Goal: Task Accomplishment & Management: Manage account settings

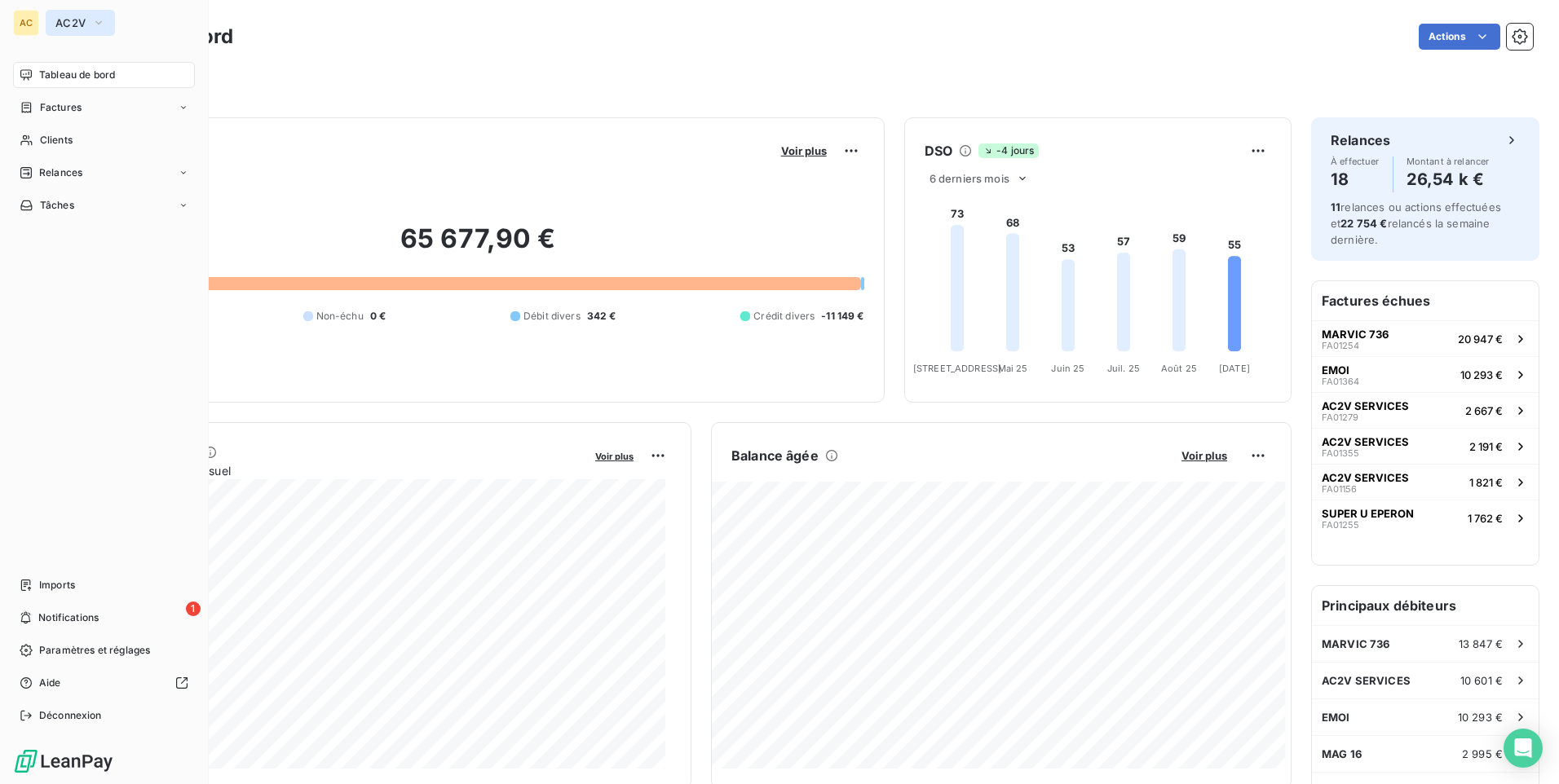
click at [84, 20] on span "AC2V" at bounding box center [70, 23] width 30 height 13
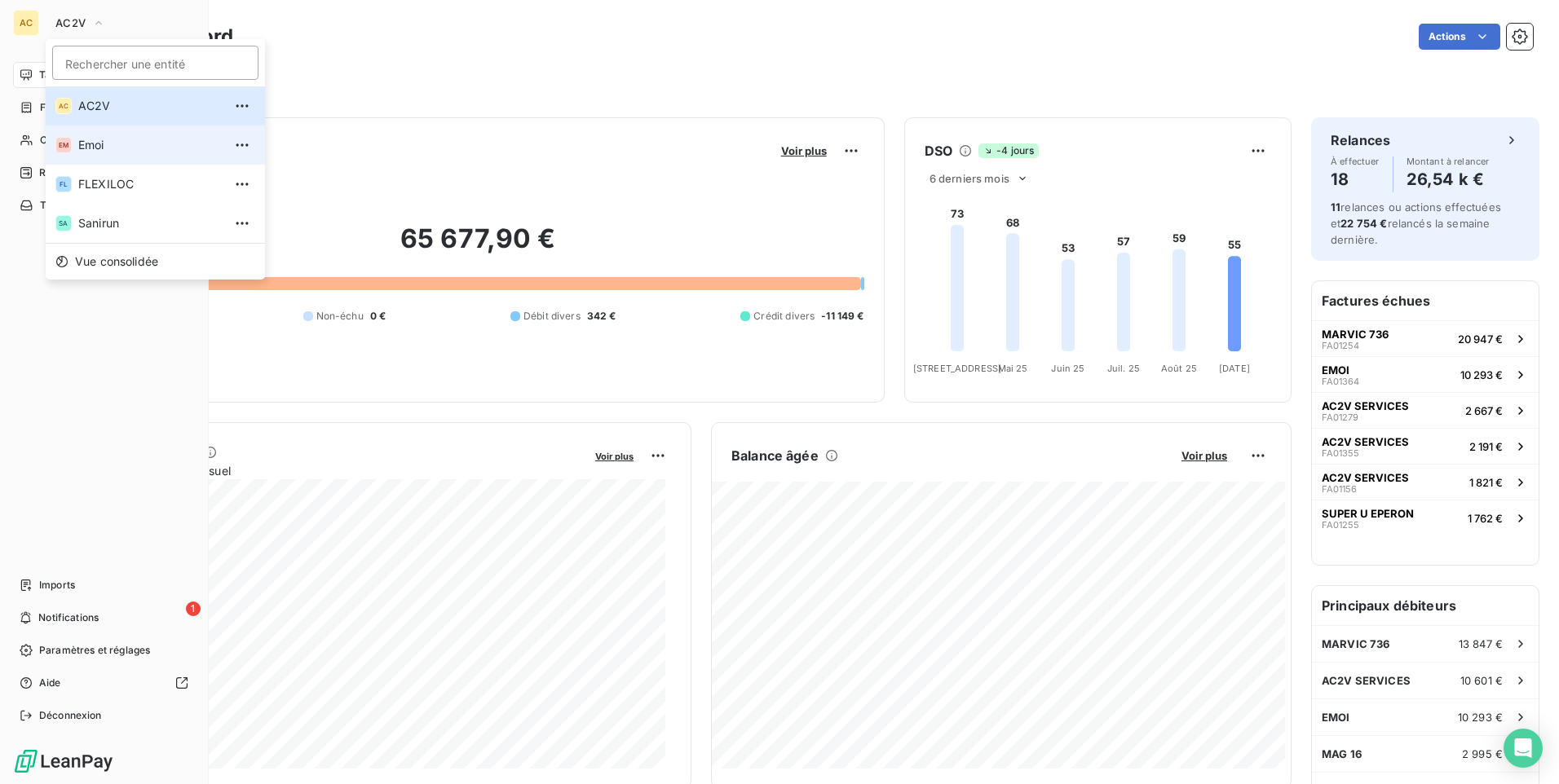
click at [81, 142] on span "Emoi" at bounding box center [151, 145] width 144 height 16
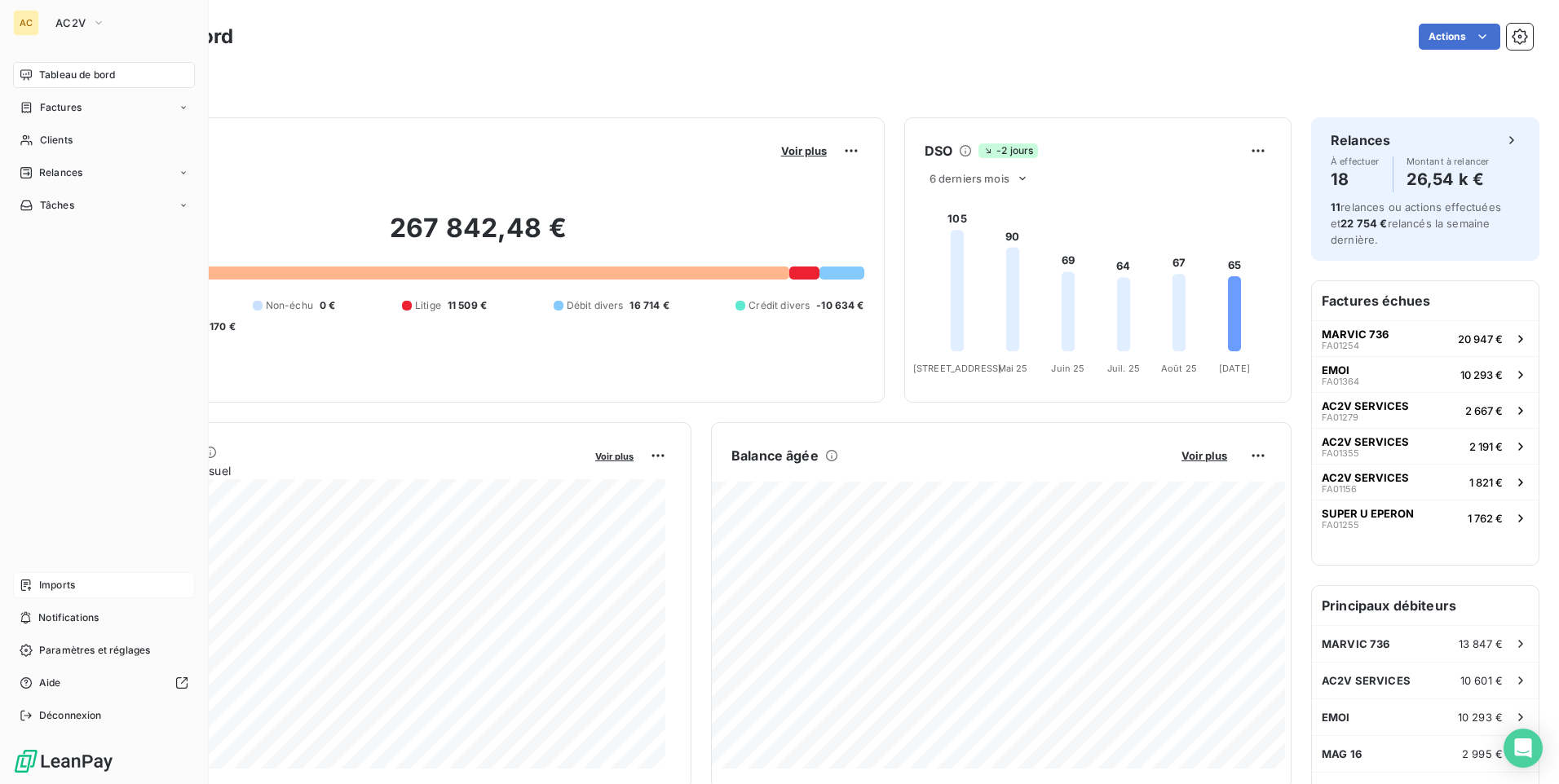
click at [54, 587] on span "Imports" at bounding box center [57, 585] width 36 height 15
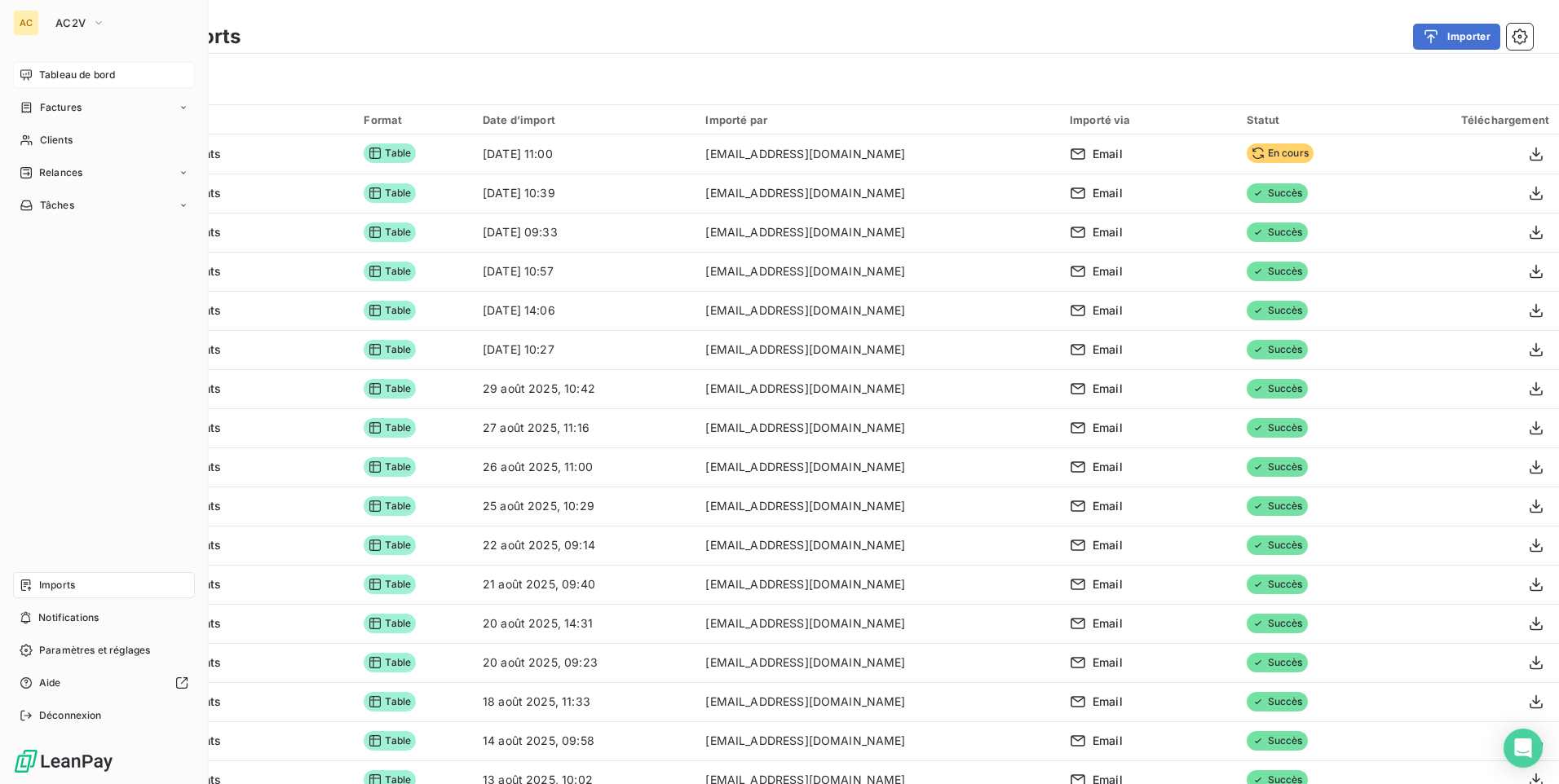
click at [78, 80] on span "Tableau de bord" at bounding box center [77, 75] width 76 height 15
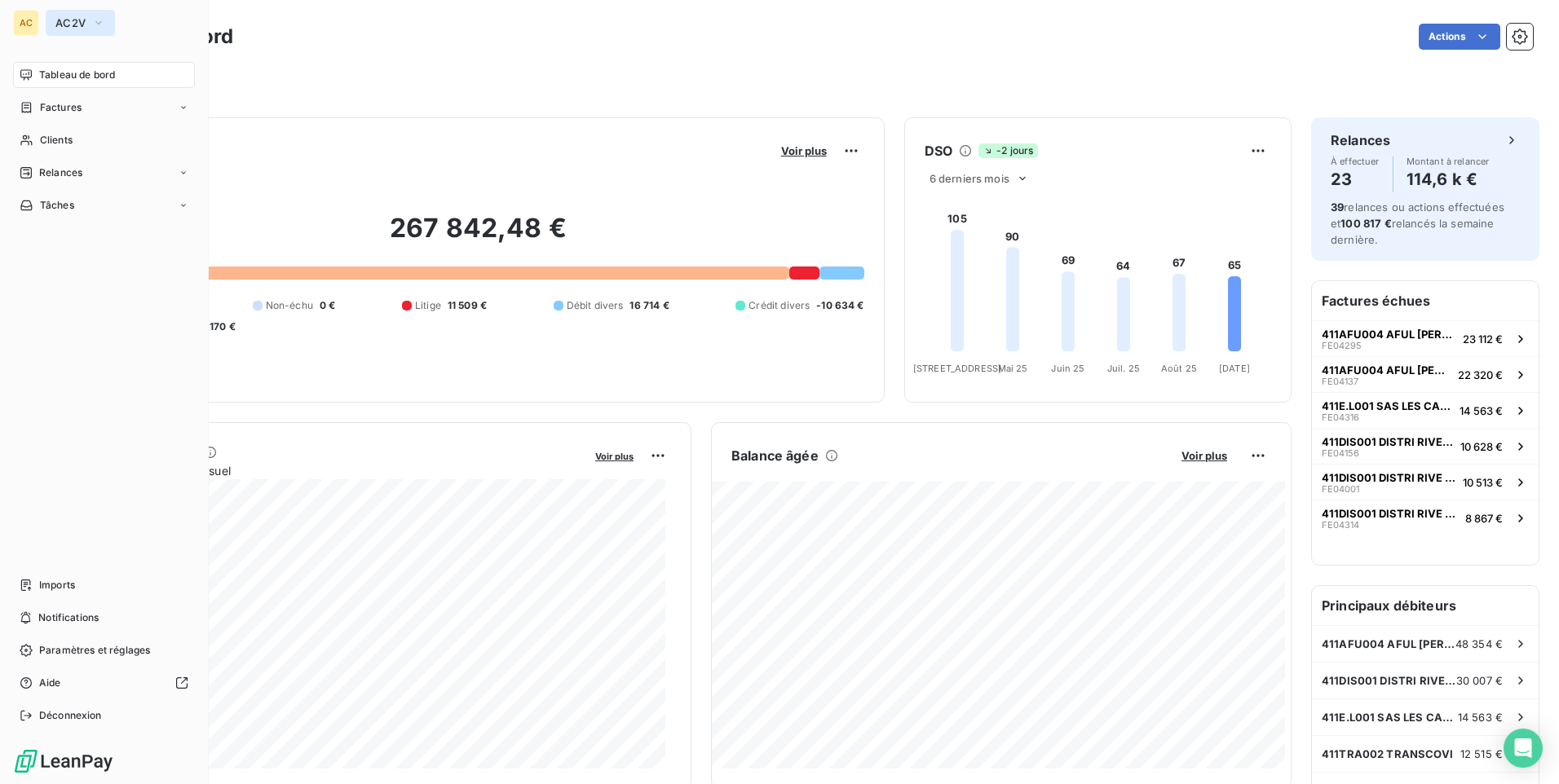
click at [79, 29] on button "AC2V" at bounding box center [80, 23] width 69 height 26
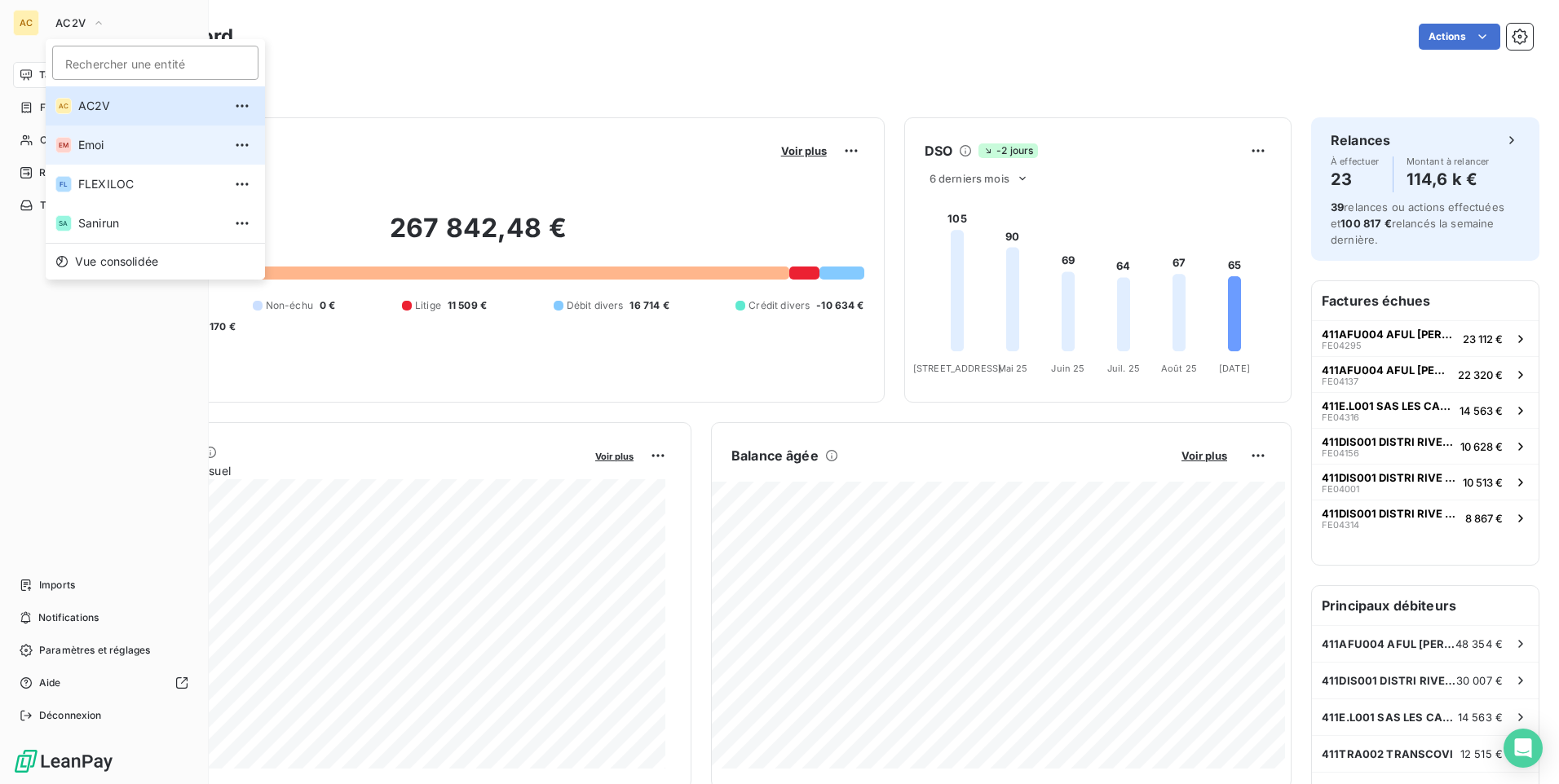
click at [82, 137] on span "Emoi" at bounding box center [151, 145] width 144 height 16
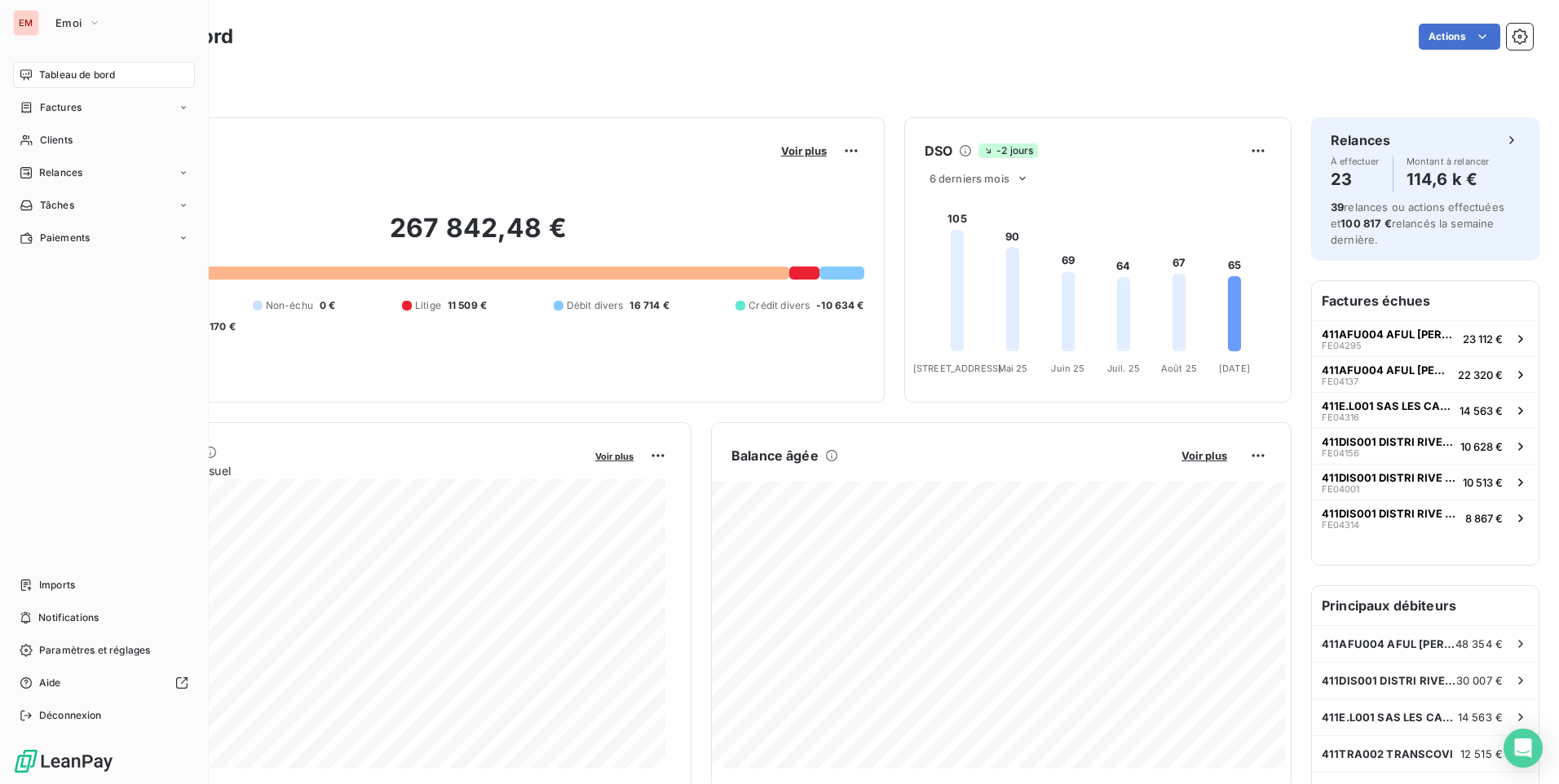
click at [397, 57] on div "Filtrer" at bounding box center [806, 76] width 1455 height 44
click at [532, 29] on div "Actions" at bounding box center [893, 37] width 1281 height 26
click at [478, 122] on div "Encours client Voir plus 267 842,48 € 0 Échu 250 424 € Non-échu 0 € Litige 11 5…" at bounding box center [478, 260] width 813 height 286
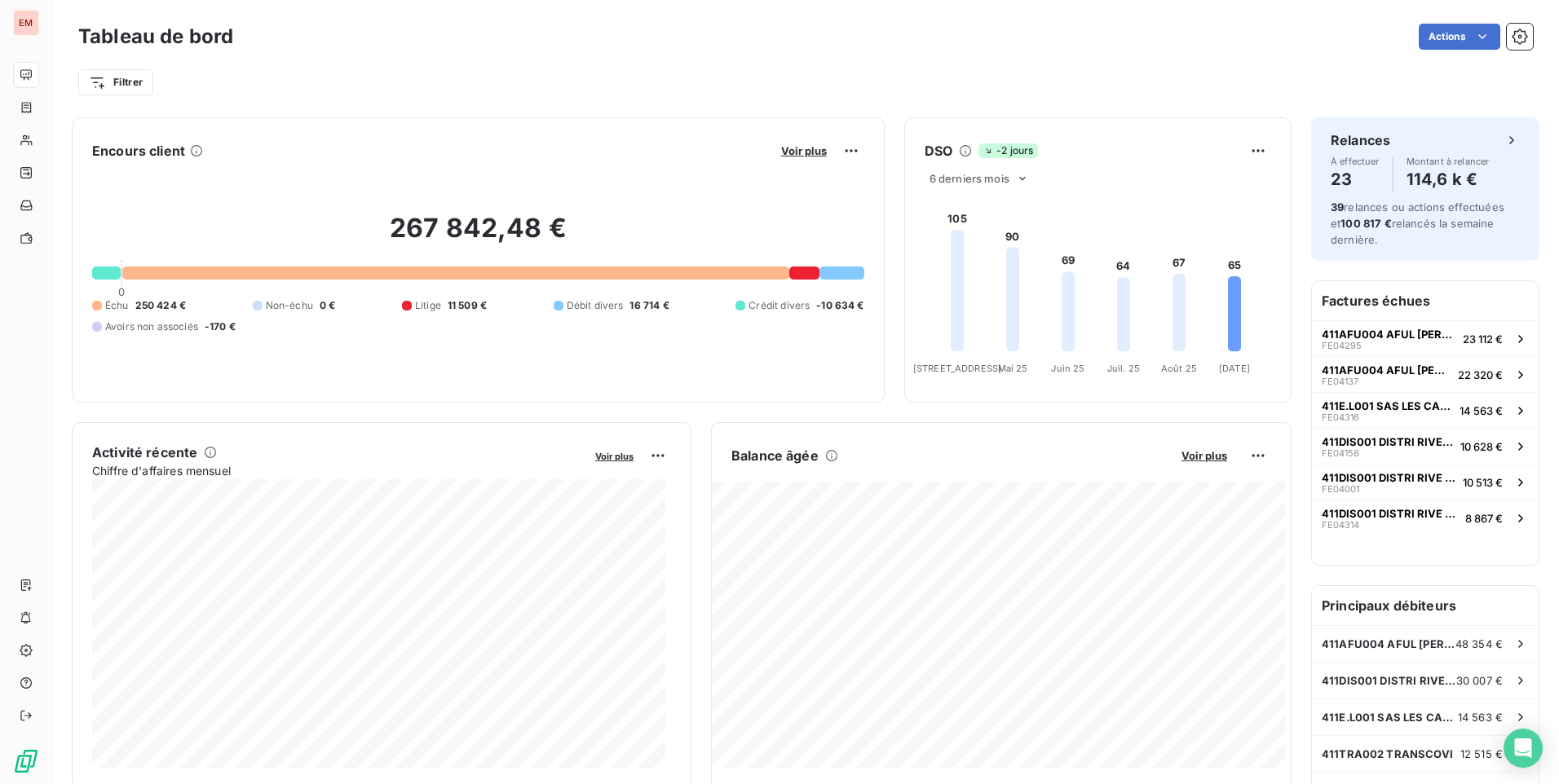
click at [631, 48] on div "Actions" at bounding box center [893, 37] width 1281 height 26
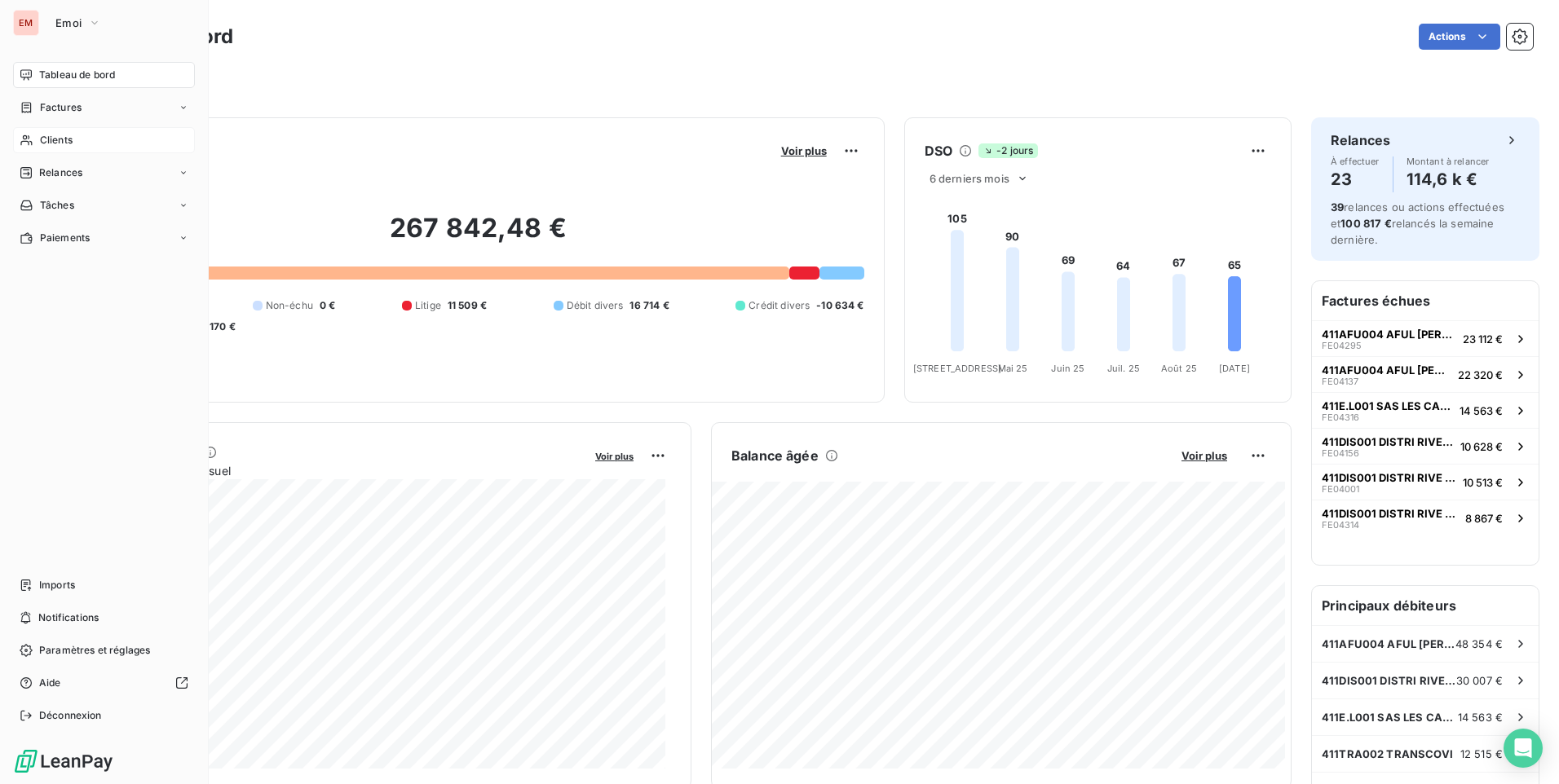
click at [95, 145] on div "Clients" at bounding box center [103, 140] width 182 height 26
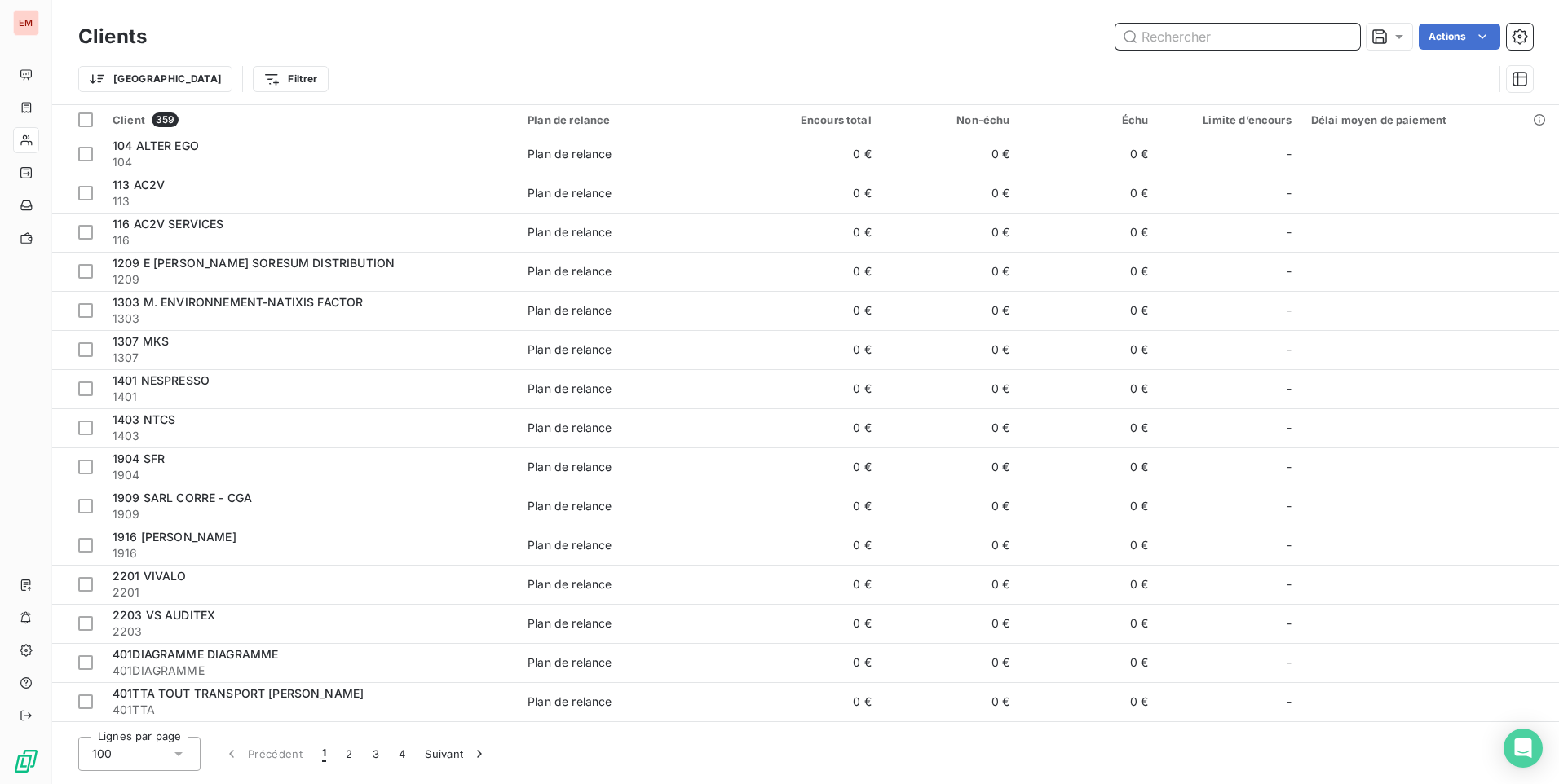
click at [1197, 27] on input "text" at bounding box center [1238, 37] width 245 height 26
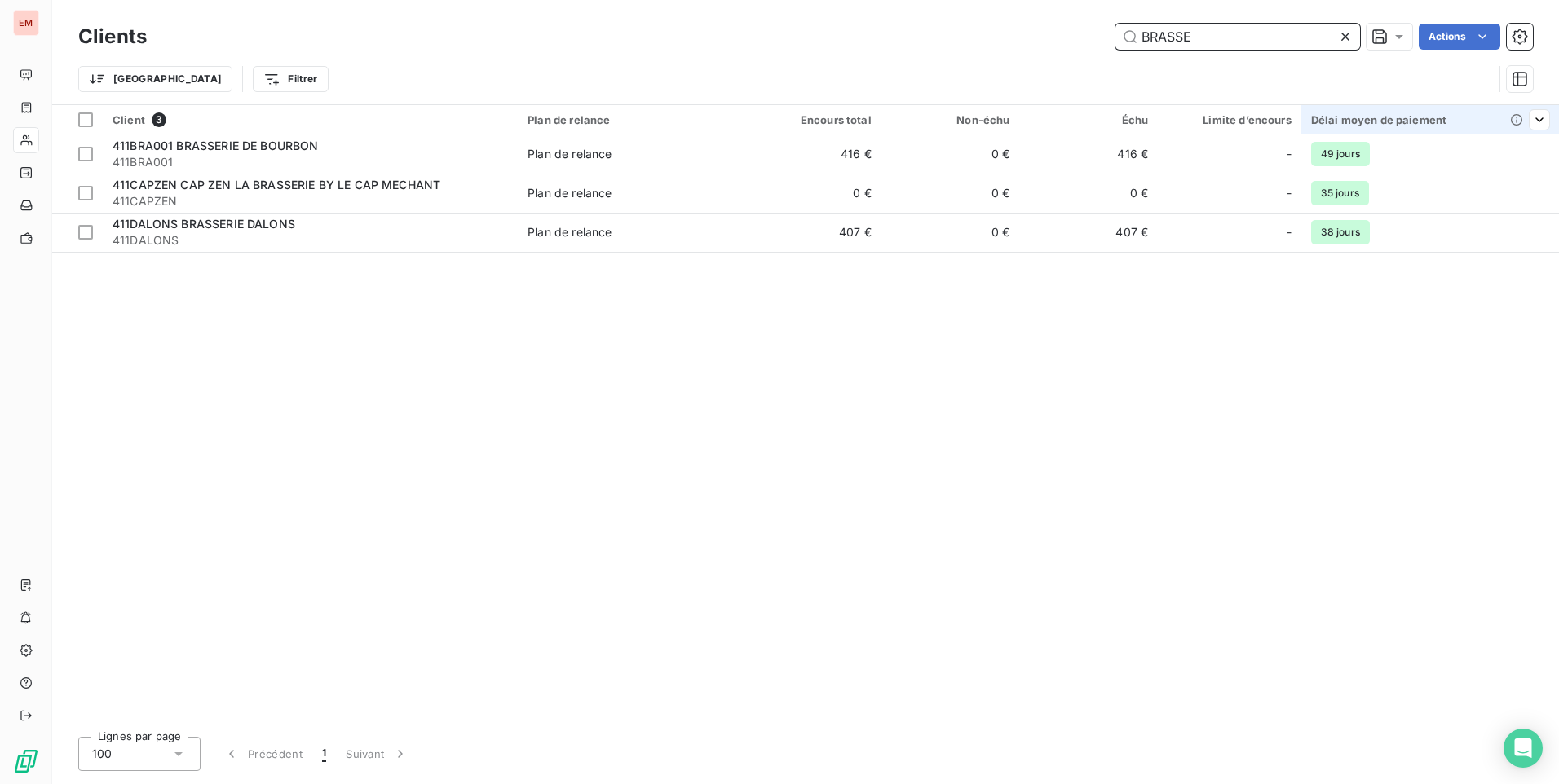
type input "BRASSE"
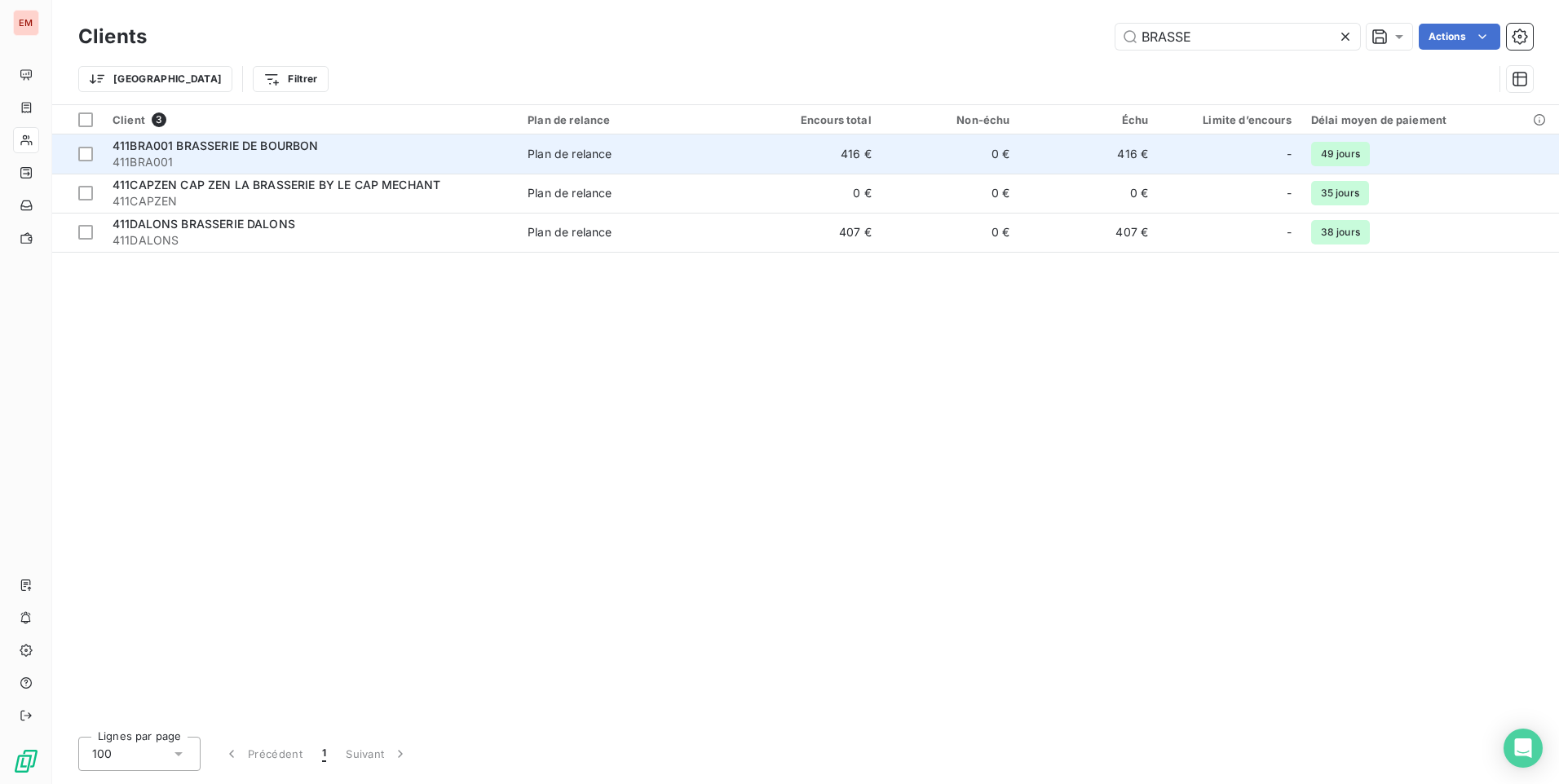
click at [257, 155] on span "411BRA001" at bounding box center [309, 162] width 395 height 16
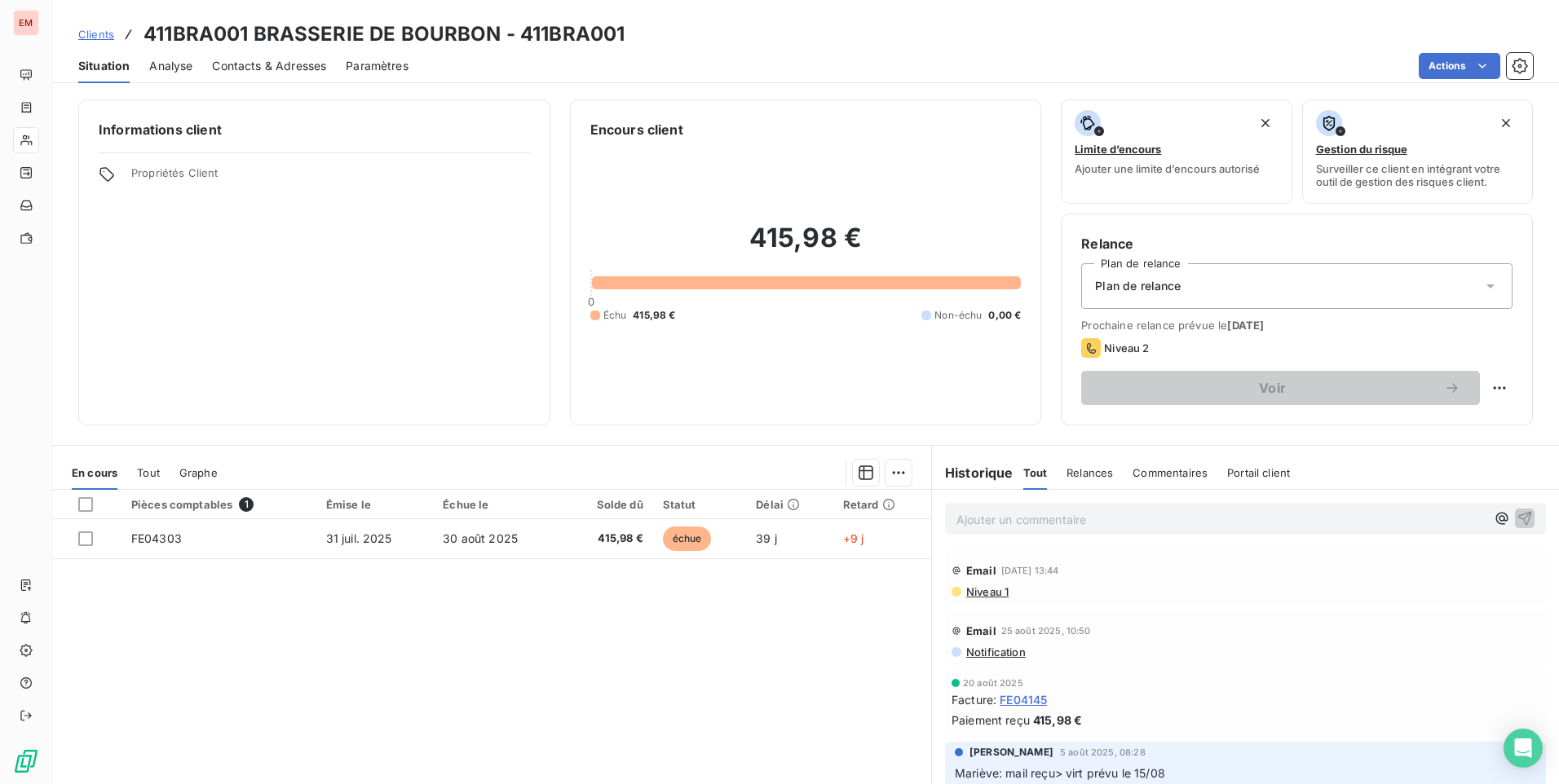
click at [1035, 517] on p "Ajouter un commentaire ﻿" at bounding box center [1221, 519] width 529 height 20
